Goal: Task Accomplishment & Management: Complete application form

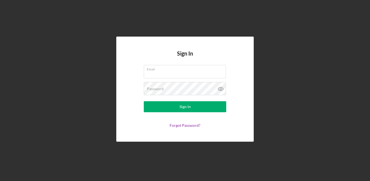
type input "[EMAIL_ADDRESS][DOMAIN_NAME]"
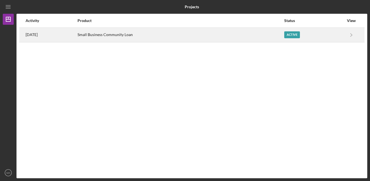
click at [77, 36] on div "[DATE]" at bounding box center [51, 35] width 51 height 14
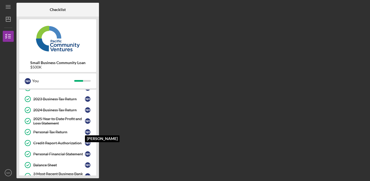
scroll to position [144, 0]
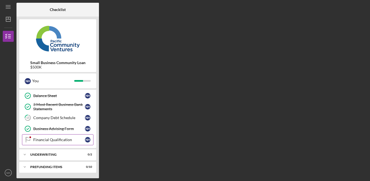
click at [46, 137] on link "Financial Qualification Financial Qualification N H" at bounding box center [57, 139] width 71 height 11
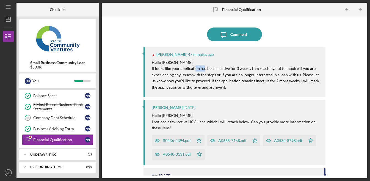
drag, startPoint x: 195, startPoint y: 67, endPoint x: 214, endPoint y: 69, distance: 19.6
click at [202, 68] on mark "It looks like your application has been inactive for 3 weeks. I am reaching out…" at bounding box center [236, 77] width 168 height 23
click at [266, 72] on p "It looks like your application has been inactive for 3 weeks. I am reaching out…" at bounding box center [236, 77] width 168 height 25
drag, startPoint x: 265, startPoint y: 67, endPoint x: 270, endPoint y: 69, distance: 5.1
click at [269, 68] on mark "It looks like your application has been inactive for 3 weeks. I am reaching out…" at bounding box center [236, 77] width 168 height 23
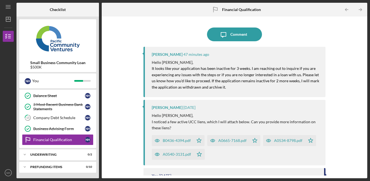
click at [272, 71] on p "It looks like your application has been inactive for 3 weeks. I am reaching out…" at bounding box center [236, 77] width 168 height 25
click at [310, 78] on mark "It looks like your application has been inactive for 3 weeks. I am reaching out…" at bounding box center [236, 77] width 168 height 23
drag, startPoint x: 306, startPoint y: 74, endPoint x: 309, endPoint y: 79, distance: 6.4
click at [309, 79] on mark "It looks like your application has been inactive for 3 weeks. I am reaching out…" at bounding box center [236, 77] width 168 height 23
click at [301, 88] on p "It looks like your application has been inactive for 3 weeks. I am reaching out…" at bounding box center [236, 77] width 168 height 25
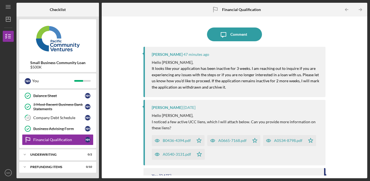
click at [355, 81] on div "Icon/Message Comment [PERSON_NAME] 47 minutes ago Hello [PERSON_NAME], It looks…" at bounding box center [234, 97] width 260 height 156
click at [248, 36] on button "Icon/Message Comment" at bounding box center [234, 34] width 55 height 14
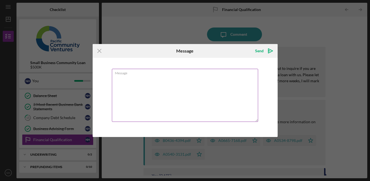
click at [186, 86] on textarea "Message" at bounding box center [185, 95] width 146 height 53
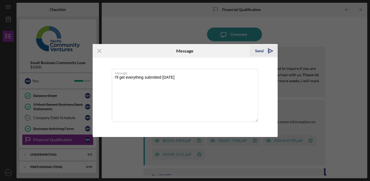
type textarea "I'll get everything submitted [DATE]"
click at [263, 49] on icon "Icon/icon-invite-send" at bounding box center [270, 51] width 14 height 14
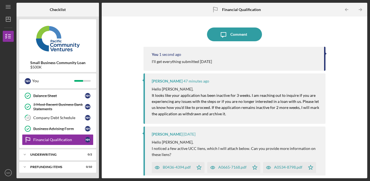
click at [357, 65] on div "Icon/Message Comment You 1 second ago I'll get everything submitted [DATE] [PER…" at bounding box center [234, 97] width 260 height 156
click at [117, 90] on div "Icon/Message Comment You 2 seconds ago I'll get everything submitted [DATE] [PE…" at bounding box center [234, 97] width 260 height 156
click at [72, 117] on div "Company Debt Schedule" at bounding box center [59, 117] width 52 height 4
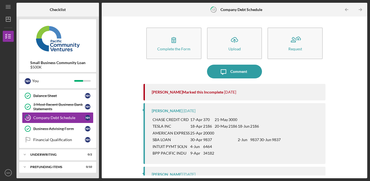
click at [352, 69] on div "Complete the Form Form Icon/Upload Upload Request Icon/Message Comment [PERSON_…" at bounding box center [234, 97] width 260 height 156
drag, startPoint x: 359, startPoint y: 83, endPoint x: 289, endPoint y: 112, distance: 76.1
click at [359, 83] on div "Complete the Form Form Icon/Upload Upload Request Icon/Message Comment [PERSON_…" at bounding box center [234, 97] width 260 height 156
click at [338, 61] on div "Complete the Form Form Icon/Upload Upload Request Icon/Message Comment [PERSON_…" at bounding box center [234, 97] width 260 height 156
click at [339, 60] on div "Complete the Form Form Icon/Upload Upload Request Icon/Message Comment [PERSON_…" at bounding box center [234, 97] width 260 height 156
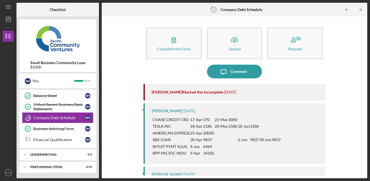
click at [335, 83] on div "Complete the Form Form Icon/Upload Upload Request Icon/Message Comment [PERSON_…" at bounding box center [234, 97] width 260 height 156
click at [336, 83] on div "Complete the Form Form Icon/Upload Upload Request Icon/Message Comment [PERSON_…" at bounding box center [234, 97] width 260 height 156
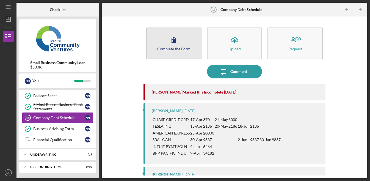
click at [173, 47] on div "Complete the Form" at bounding box center [173, 49] width 33 height 4
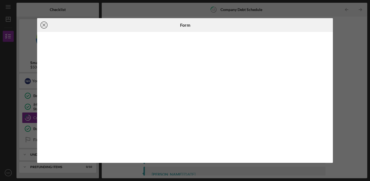
click at [46, 26] on icon "Icon/Close" at bounding box center [44, 25] width 14 height 14
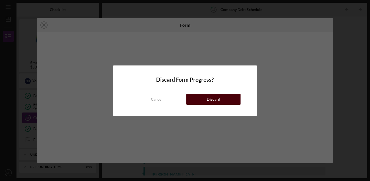
click at [218, 99] on div "Discard" at bounding box center [212, 99] width 13 height 11
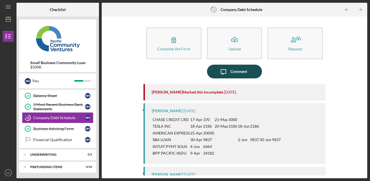
click at [242, 70] on div "Comment" at bounding box center [238, 72] width 17 height 14
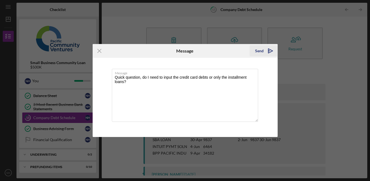
type textarea "Quick question, do I need to input the credit card debts or only the installmen…"
click at [260, 52] on div "Send" at bounding box center [259, 50] width 9 height 11
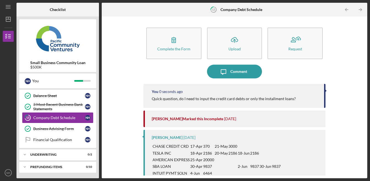
click at [343, 62] on div "Complete the Form Form Icon/Upload Upload Request Icon/Message Comment You 0 se…" at bounding box center [234, 97] width 260 height 156
click at [350, 80] on div "Complete the Form Form Icon/Upload Upload Request Icon/Message Comment You 5 se…" at bounding box center [234, 97] width 260 height 156
click at [345, 83] on div "Complete the Form Form Icon/Upload Upload Request Icon/Message Comment You 5 se…" at bounding box center [234, 97] width 260 height 156
click at [64, 132] on link "Business Advising Form Business Advising Form N H" at bounding box center [57, 128] width 71 height 11
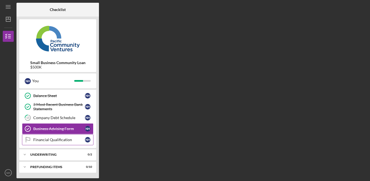
click at [65, 135] on link "Financial Qualification Financial Qualification N H" at bounding box center [57, 139] width 71 height 11
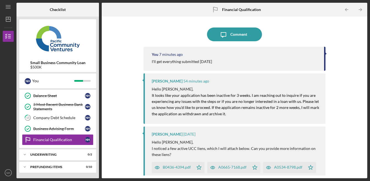
click at [344, 65] on div "Icon/Message Comment You 7 minutes ago I'll get everything submitted [DATE] [PE…" at bounding box center [234, 97] width 260 height 156
click at [354, 47] on div "Icon/Message Comment You 7 minutes ago I'll get everything submitted [DATE] [PE…" at bounding box center [234, 97] width 260 height 156
click at [69, 117] on div "Company Debt Schedule" at bounding box center [59, 117] width 52 height 4
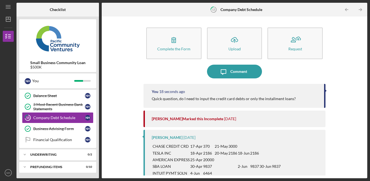
click at [341, 73] on div "Complete the Form Form Icon/Upload Upload Request Icon/Message Comment You 18 s…" at bounding box center [234, 97] width 260 height 156
click at [341, 70] on div "Complete the Form Form Icon/Upload Upload Request Icon/Message Comment You 18 s…" at bounding box center [234, 97] width 260 height 156
click at [350, 64] on div "Complete the Form Form Icon/Upload Upload Request Icon/Message Comment You 19 s…" at bounding box center [234, 97] width 260 height 156
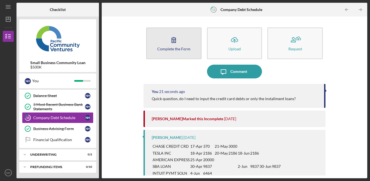
click at [171, 41] on icon "button" at bounding box center [174, 40] width 14 height 14
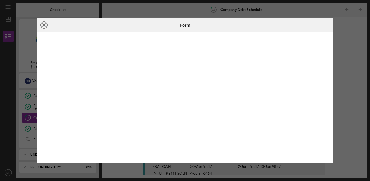
click at [43, 25] on icon "Icon/Close" at bounding box center [44, 25] width 14 height 14
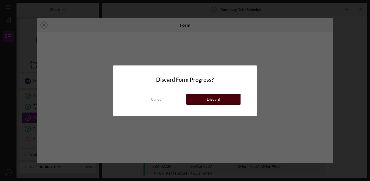
click at [213, 99] on div "Discard" at bounding box center [212, 99] width 13 height 11
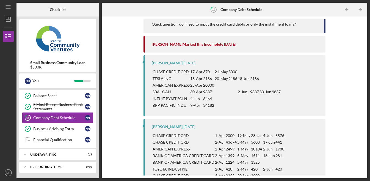
scroll to position [110, 0]
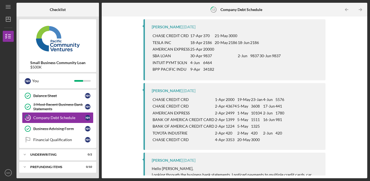
drag, startPoint x: 153, startPoint y: 35, endPoint x: 236, endPoint y: 76, distance: 93.0
click at [235, 76] on div "[PERSON_NAME] [DATE] CHASE CREDIT CRD 17-Apr 370 [DATE] TESLA INC [DATE] [DATE]…" at bounding box center [234, 49] width 182 height 61
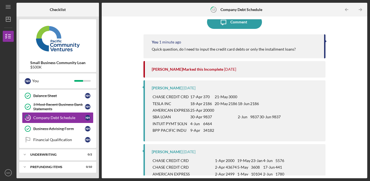
scroll to position [0, 0]
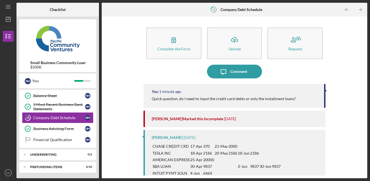
copy tbody
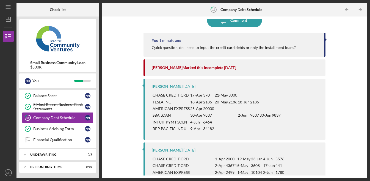
scroll to position [70, 0]
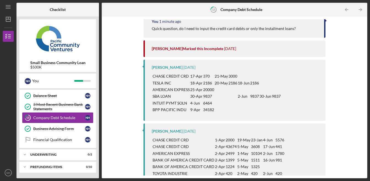
click at [352, 80] on div "Complete the Form Form Icon/Upload Upload Request Icon/Message Comment You 1 mi…" at bounding box center [234, 97] width 260 height 156
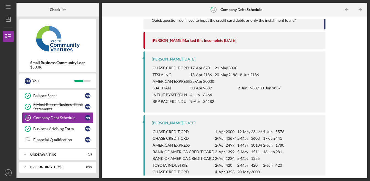
scroll to position [79, 0]
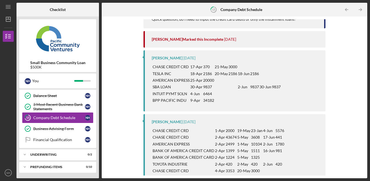
click at [212, 79] on p "20000" at bounding box center [208, 80] width 11 height 6
click at [168, 100] on p "BPP PACIFIC INDU" at bounding box center [170, 100] width 37 height 6
click at [178, 103] on td "BPP PACIFIC INDU" at bounding box center [171, 100] width 38 height 7
click at [272, 103] on td at bounding box center [275, 100] width 9 height 7
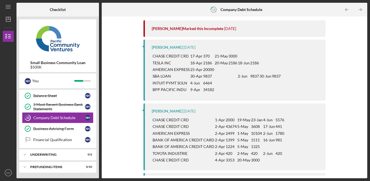
scroll to position [92, 0]
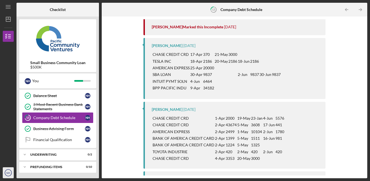
click at [5, 172] on icon "NH" at bounding box center [8, 173] width 11 height 14
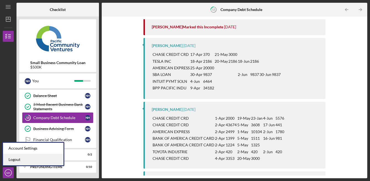
click at [49, 158] on link "Logout" at bounding box center [33, 159] width 60 height 11
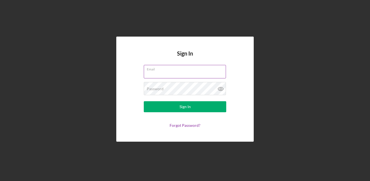
type input "[EMAIL_ADDRESS][DOMAIN_NAME]"
